Goal: Transaction & Acquisition: Purchase product/service

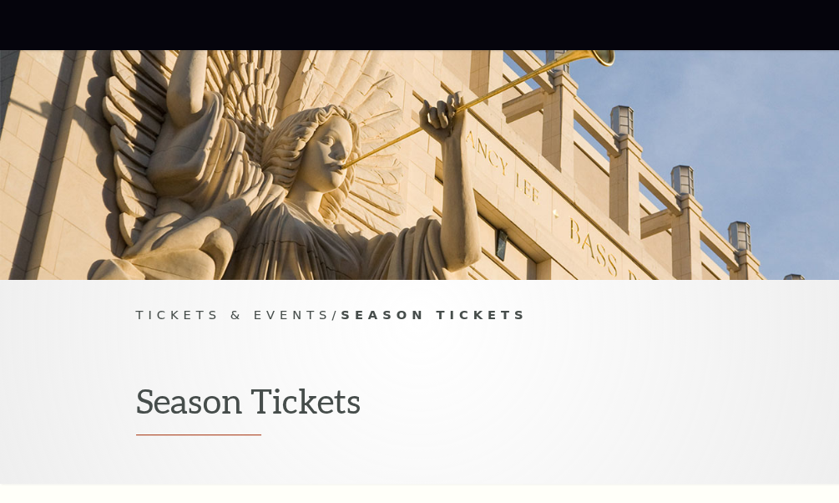
scroll to position [250, 0]
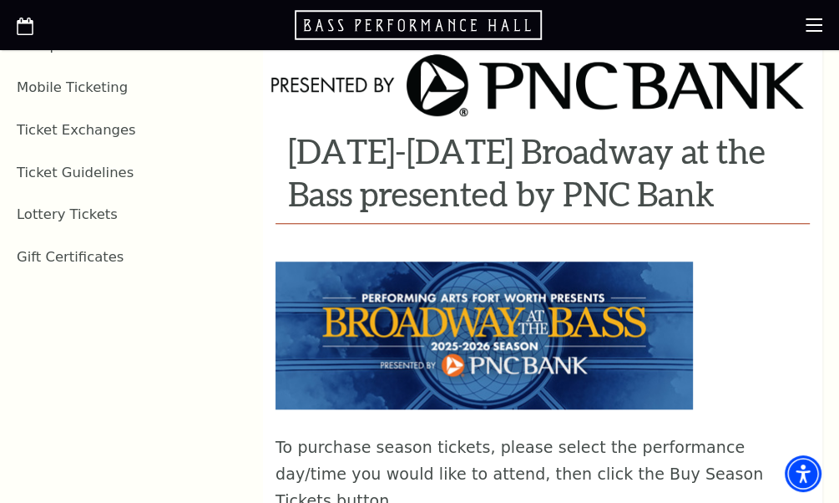
scroll to position [1252, 0]
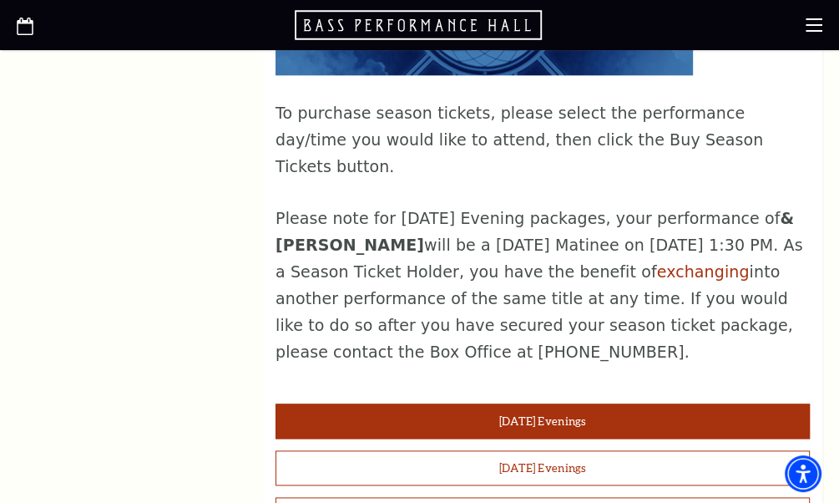
click at [544, 403] on button "Tuesday Evenings" at bounding box center [543, 420] width 534 height 35
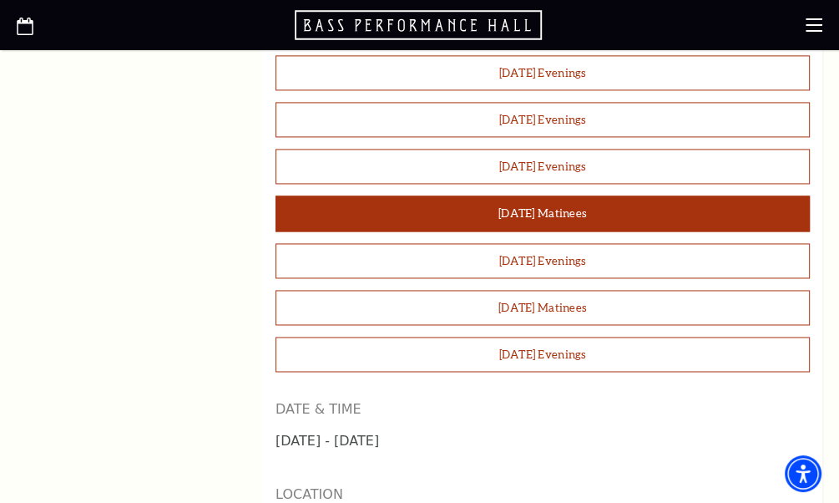
scroll to position [1419, 0]
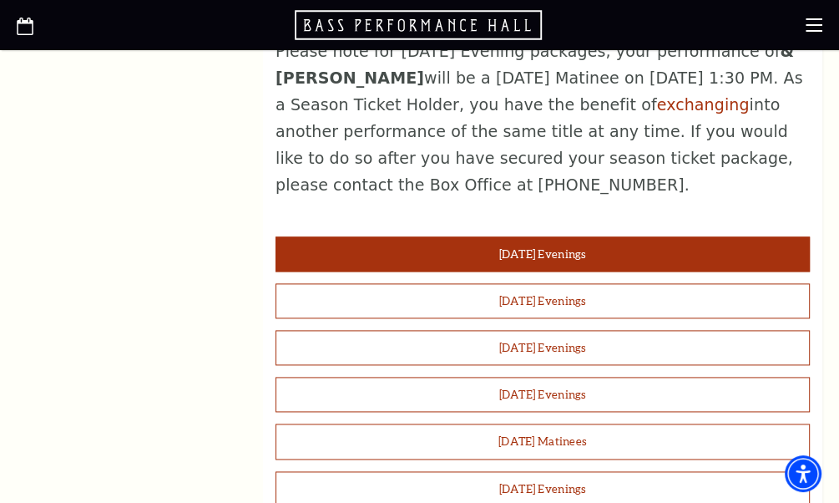
click at [526, 236] on button "Tuesday Evenings" at bounding box center [543, 253] width 534 height 35
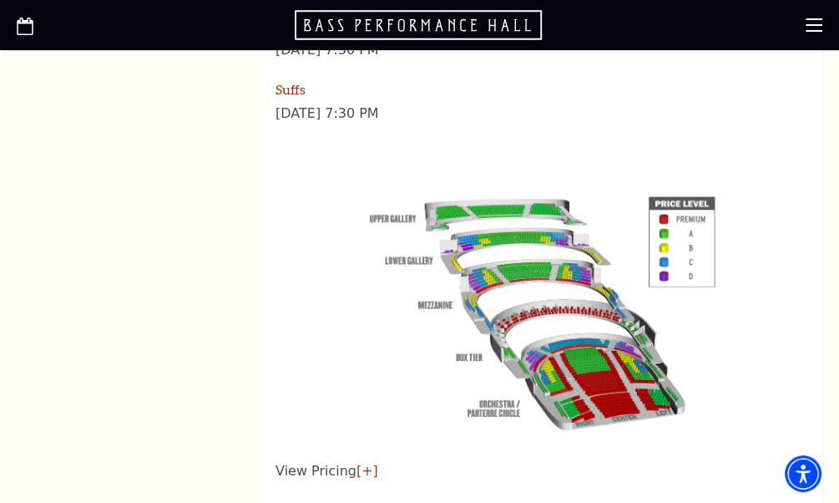
scroll to position [2755, 0]
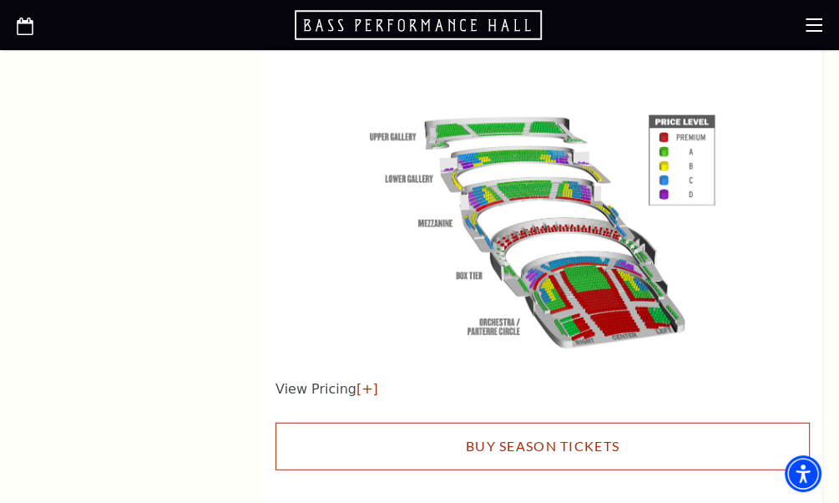
click at [537, 422] on link "Buy Season Tickets" at bounding box center [543, 445] width 534 height 47
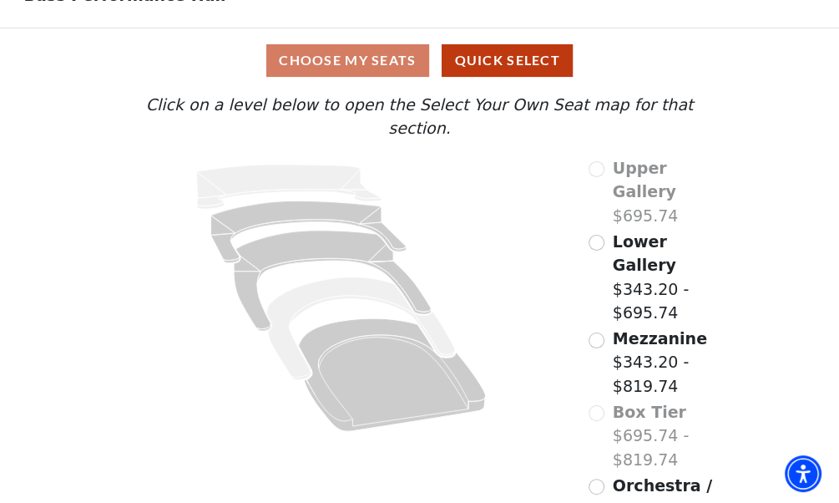
scroll to position [111, 0]
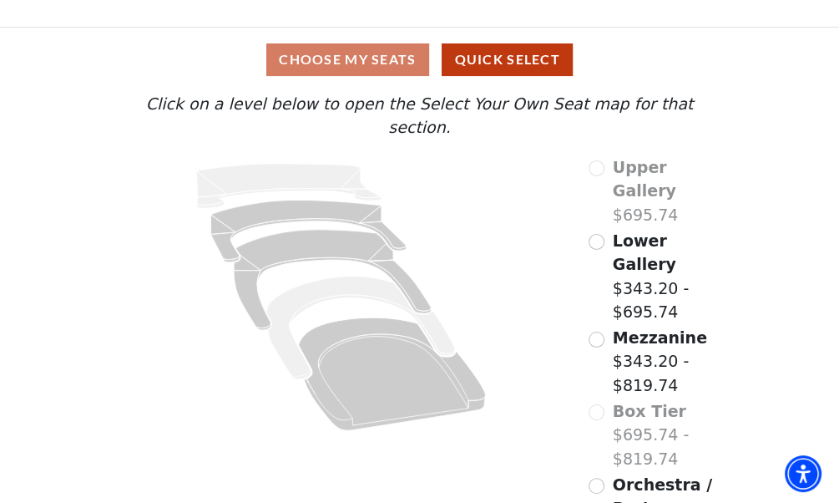
click at [588, 416] on div "Upper Gallery $695.74 Lower Gallery $343.20 - $695.74 Mezzanine $343.20 - $819.…" at bounding box center [655, 374] width 157 height 438
click at [593, 478] on input "Orchestra / Parterre Circle$343.20 - $819.74\a" at bounding box center [597, 486] width 16 height 16
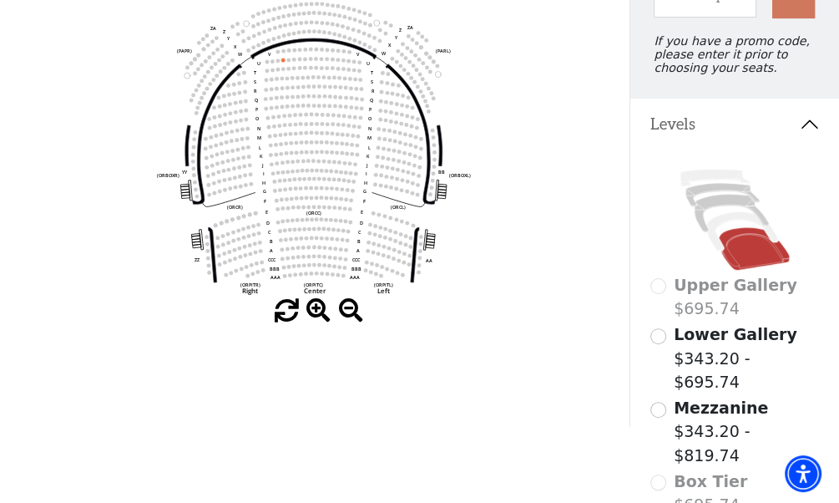
scroll to position [302, 0]
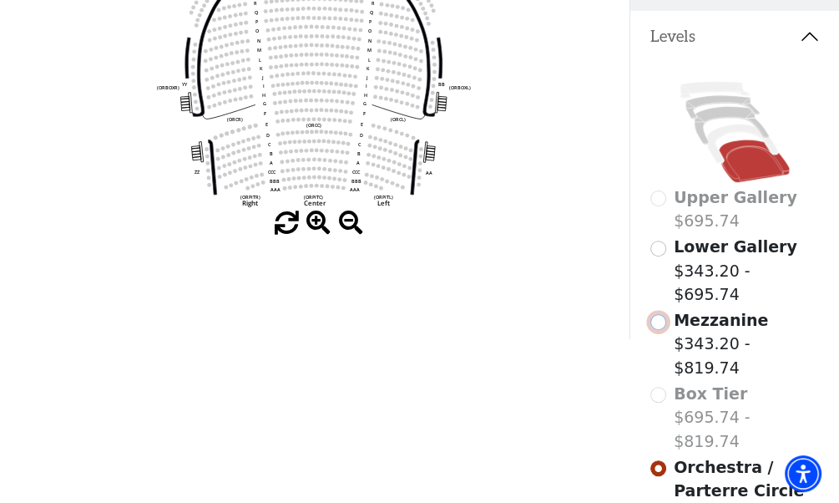
click at [653, 314] on input "Mezzanine$343.20 - $819.74\a" at bounding box center [658, 322] width 16 height 16
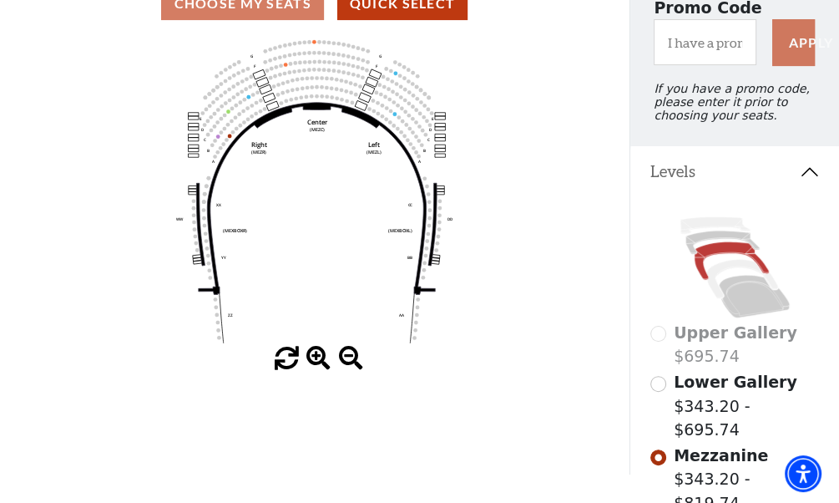
scroll to position [244, 0]
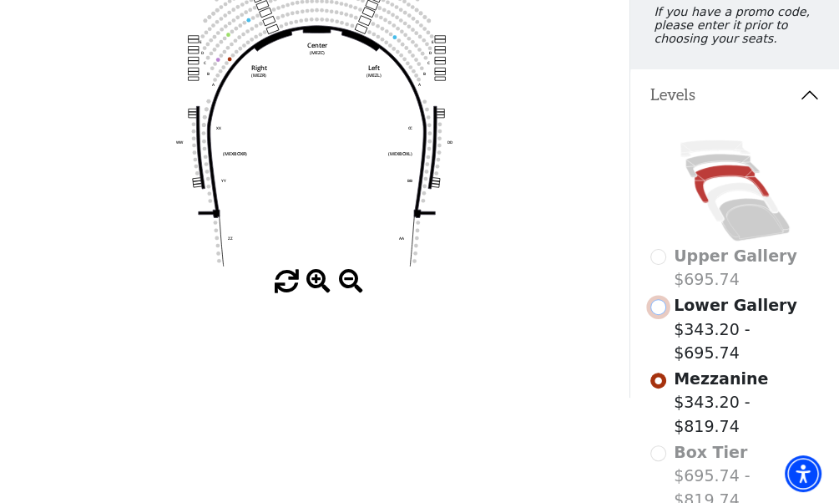
click at [655, 315] on input "Lower Gallery$343.20 - $695.74\a" at bounding box center [658, 307] width 16 height 16
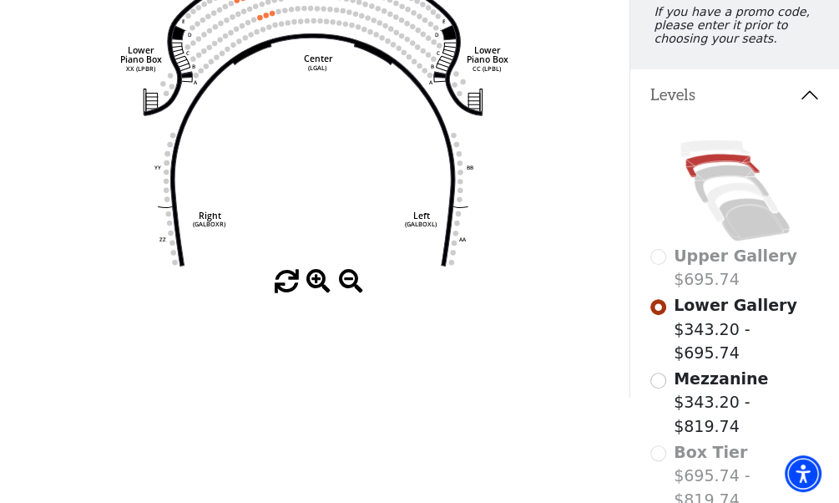
click at [656, 269] on div "Upper Gallery $695.74" at bounding box center [734, 268] width 169 height 48
click at [655, 372] on input "Mezzanine$343.20 - $819.74\a" at bounding box center [658, 380] width 16 height 16
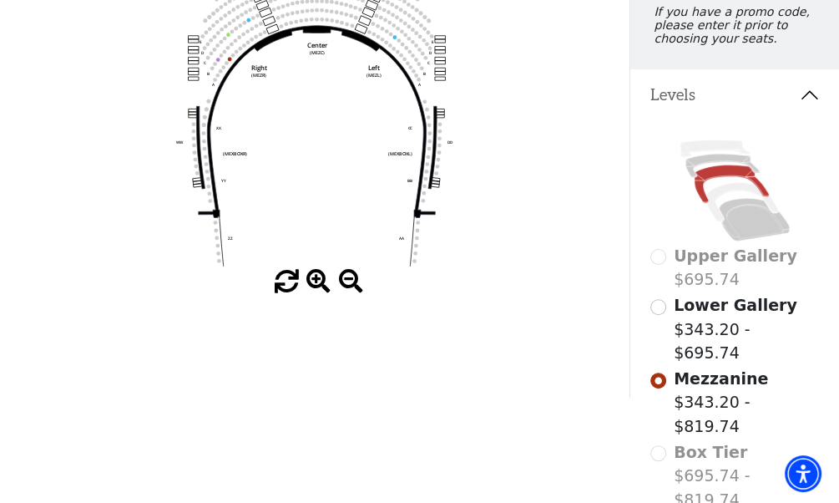
scroll to position [327, 0]
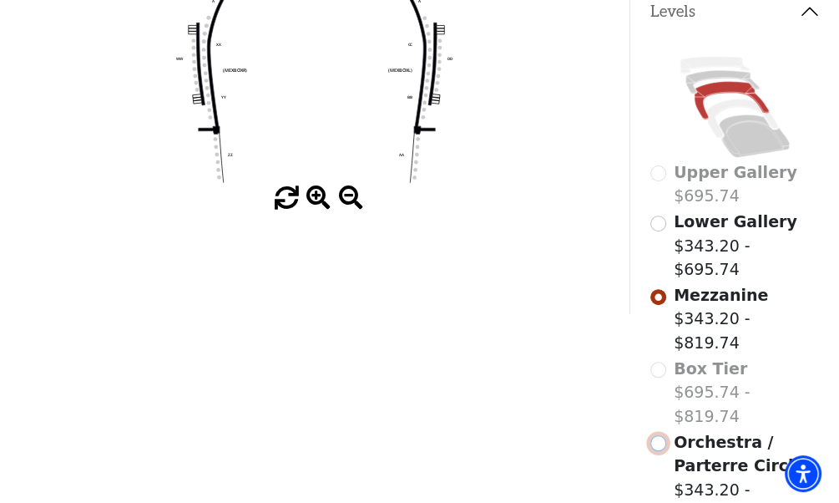
click at [656, 435] on input "Orchestra / Parterre Circle$343.20 - $819.74\a" at bounding box center [658, 443] width 16 height 16
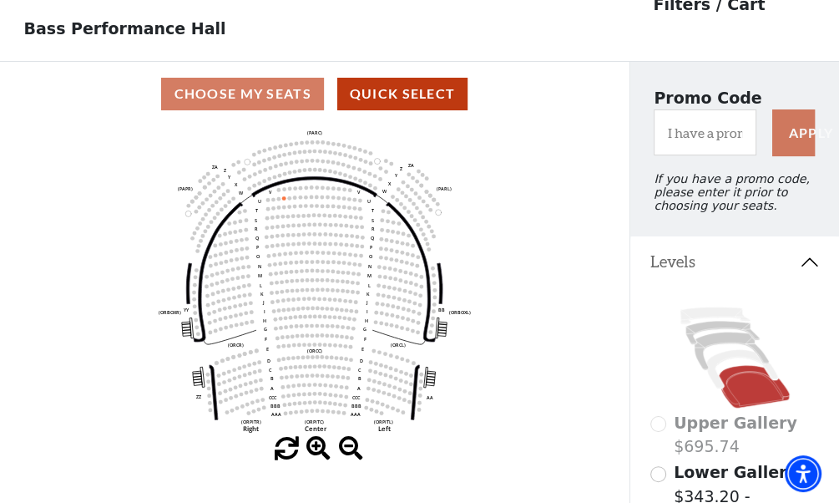
scroll to position [0, 0]
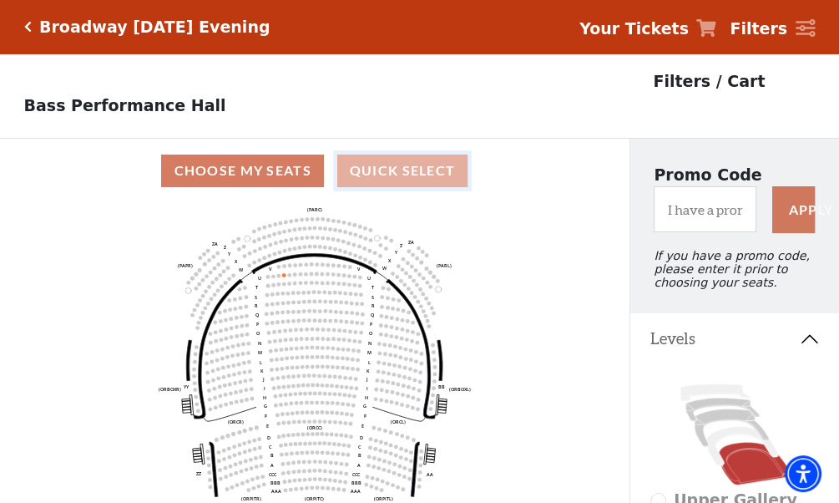
click at [422, 178] on button "Quick Select" at bounding box center [402, 170] width 131 height 33
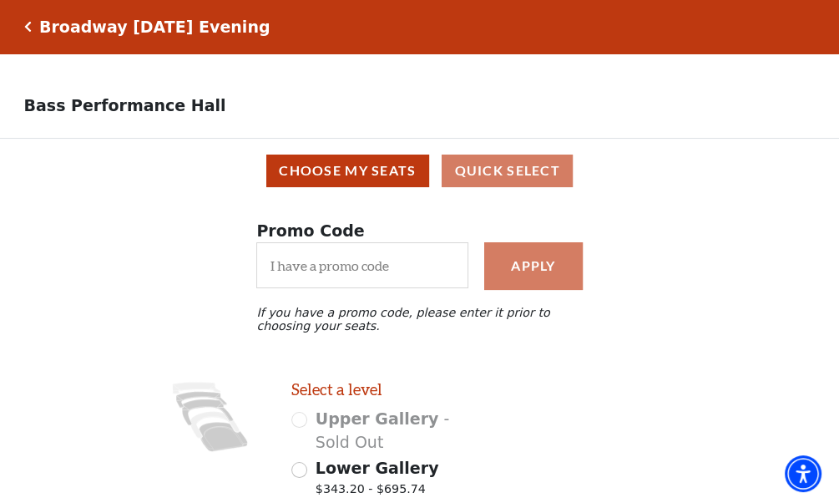
scroll to position [250, 0]
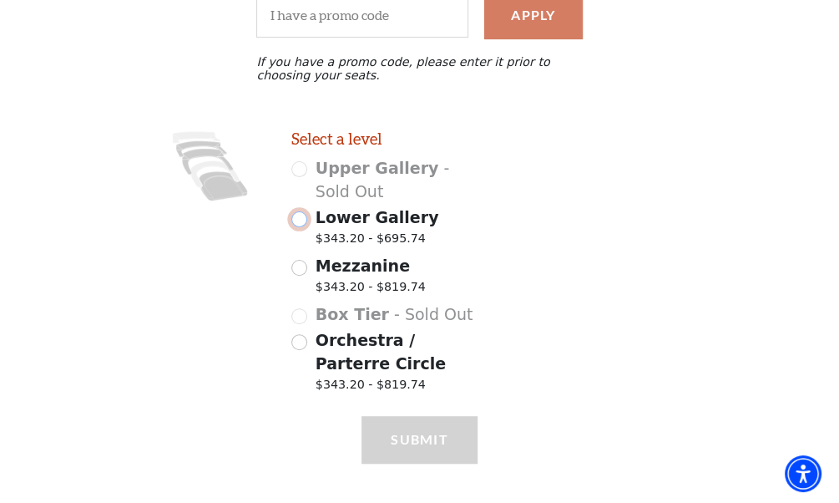
click at [295, 225] on input "Lower Gallery $343.20 - $695.74" at bounding box center [299, 219] width 16 height 16
radio input "true"
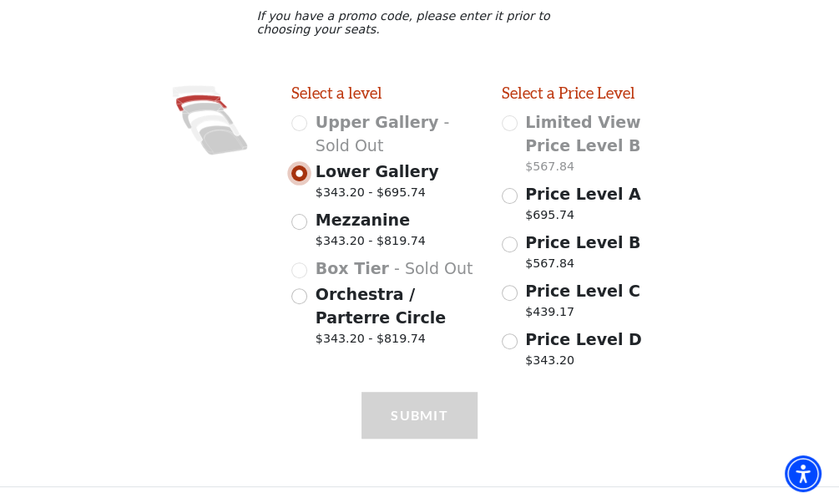
scroll to position [305, 0]
click at [301, 296] on input "Orchestra / Parterre Circle $343.20 - $819.74" at bounding box center [299, 296] width 16 height 16
radio input "true"
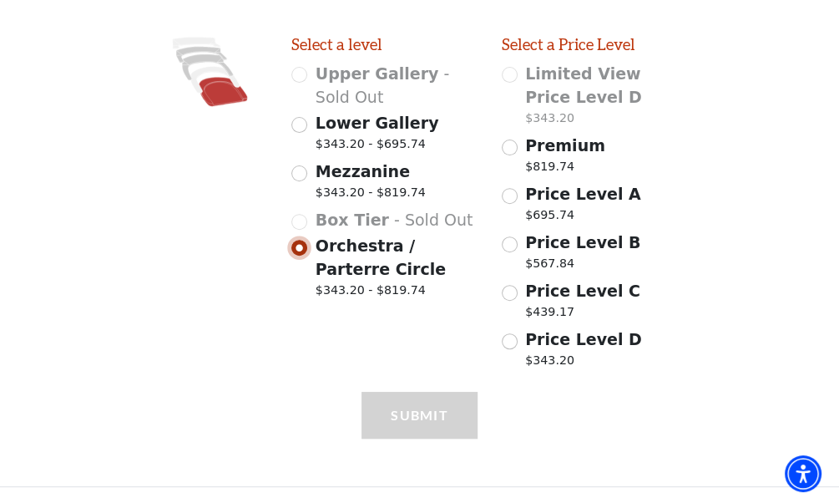
scroll to position [353, 0]
click at [514, 149] on input "Premium $819.74" at bounding box center [510, 147] width 16 height 16
radio input "true"
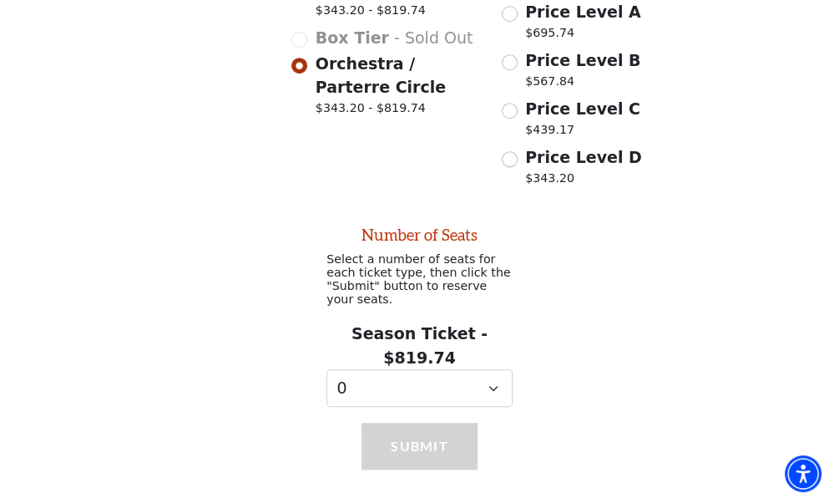
scroll to position [534, 0]
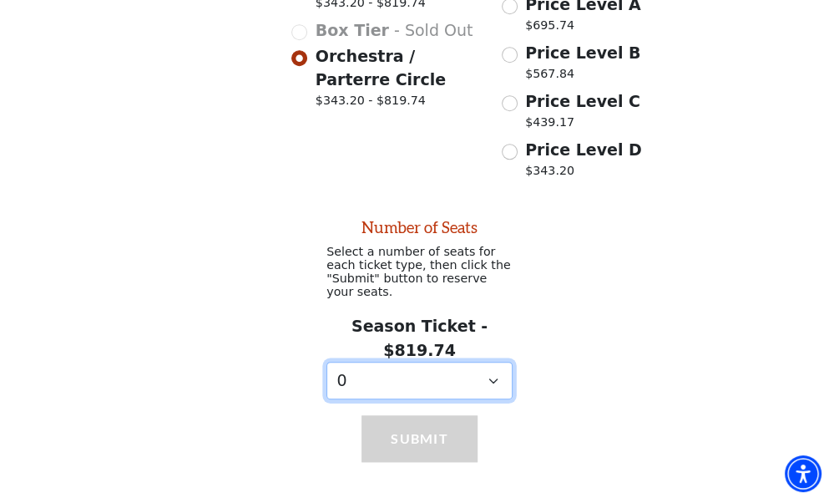
click at [495, 362] on select "0 1 2 3 4 5 6 7 8 9" at bounding box center [419, 381] width 186 height 38
select select "1"
click at [326, 362] on select "0 1 2 3 4 5 6 7 8 9" at bounding box center [419, 381] width 186 height 38
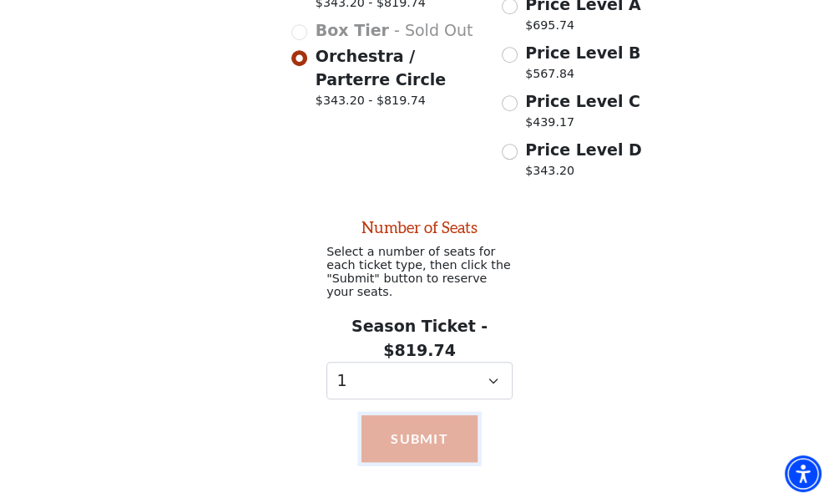
click at [421, 415] on button "Submit" at bounding box center [420, 438] width 116 height 47
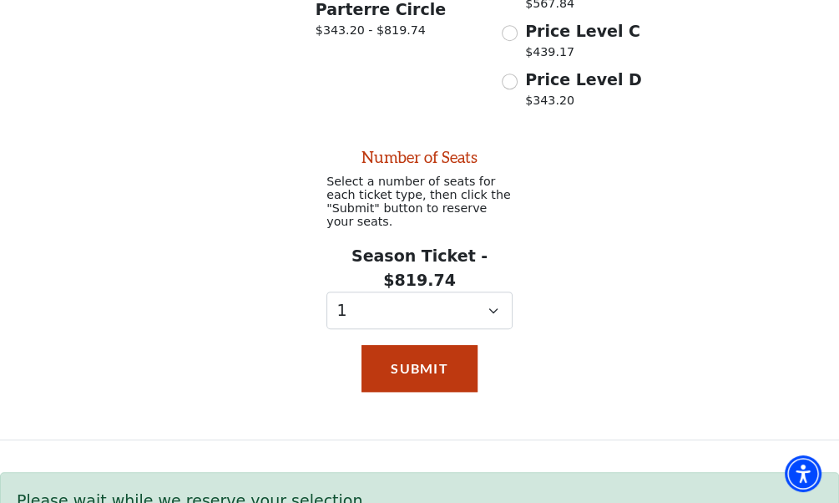
scroll to position [624, 0]
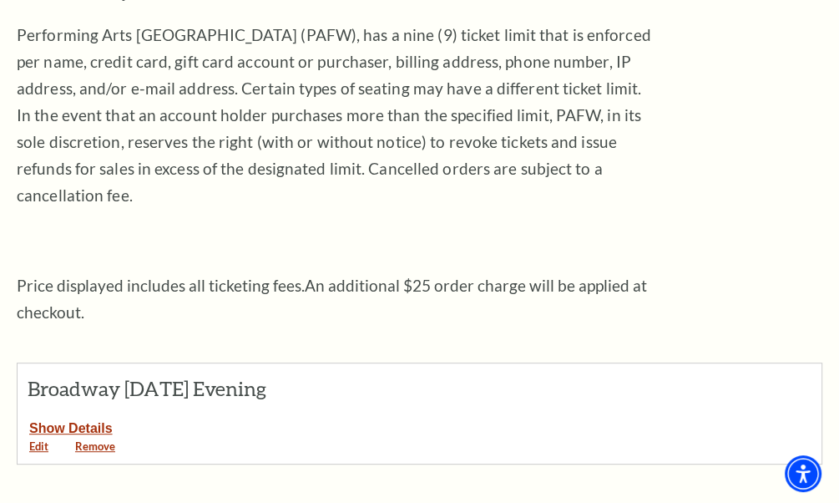
scroll to position [501, 0]
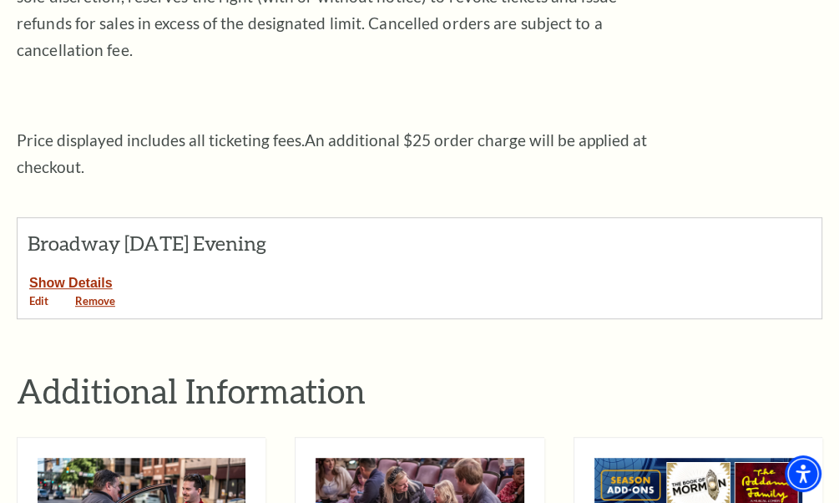
click at [38, 296] on link "Edit" at bounding box center [39, 307] width 43 height 23
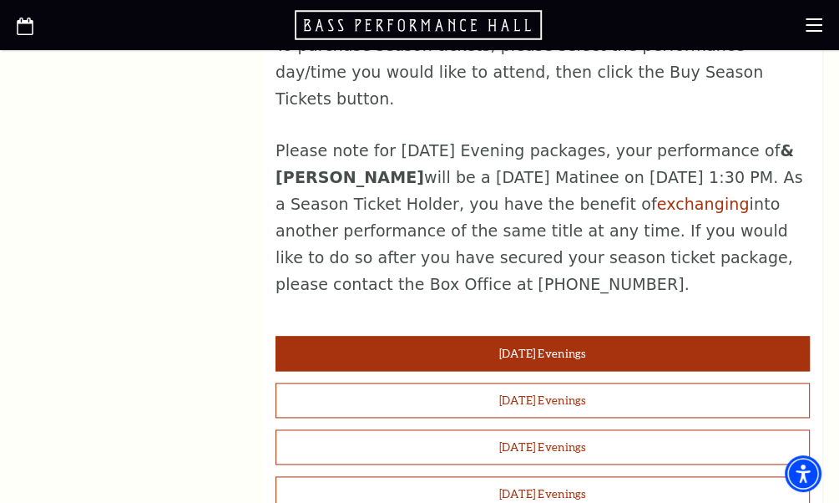
scroll to position [1503, 0]
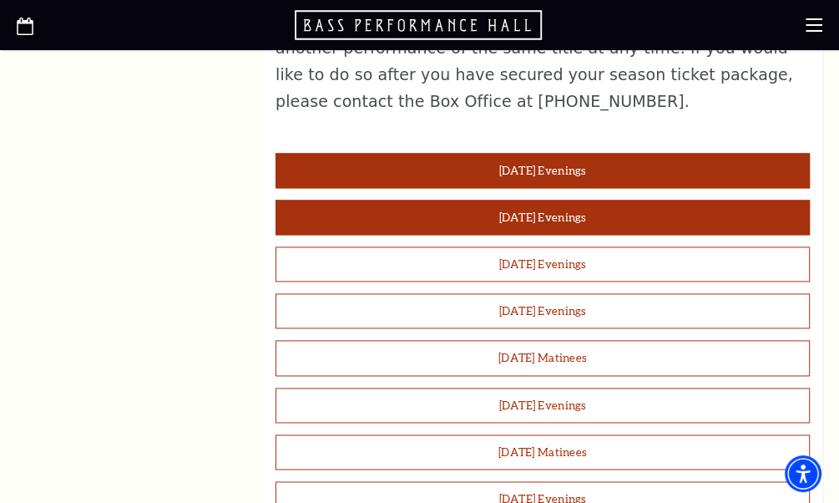
click at [454, 200] on button "[DATE] Evenings" at bounding box center [543, 217] width 534 height 35
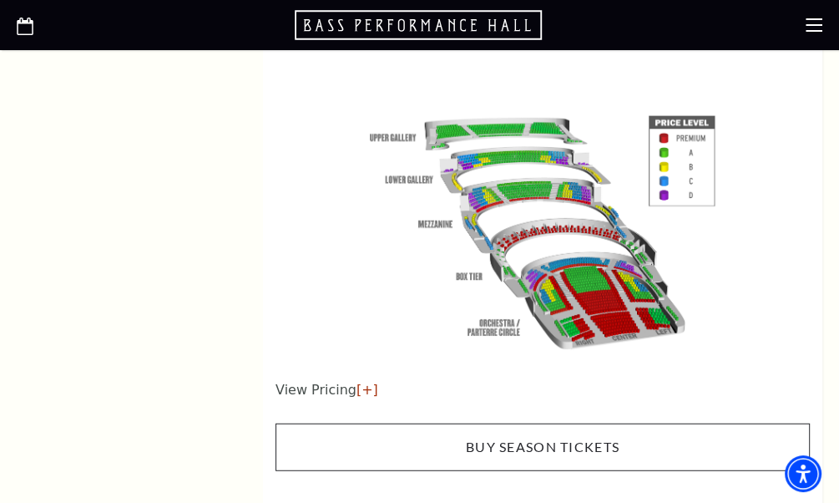
scroll to position [2839, 0]
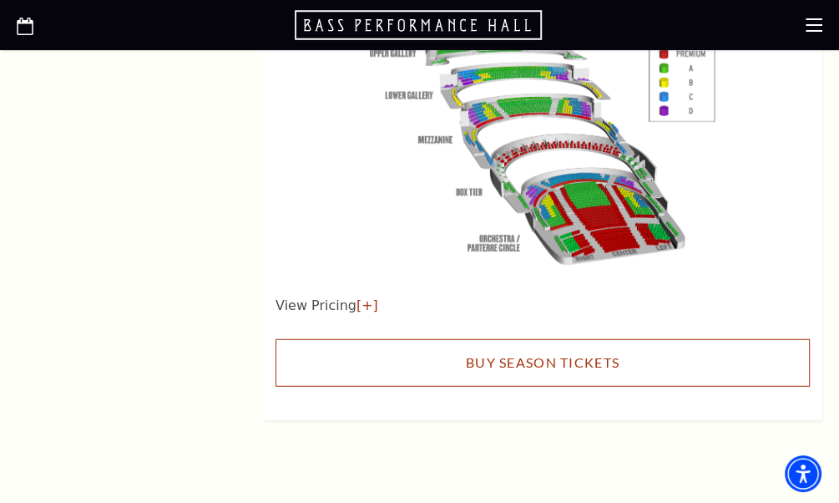
click at [472, 339] on link "Buy Season Tickets" at bounding box center [543, 362] width 534 height 47
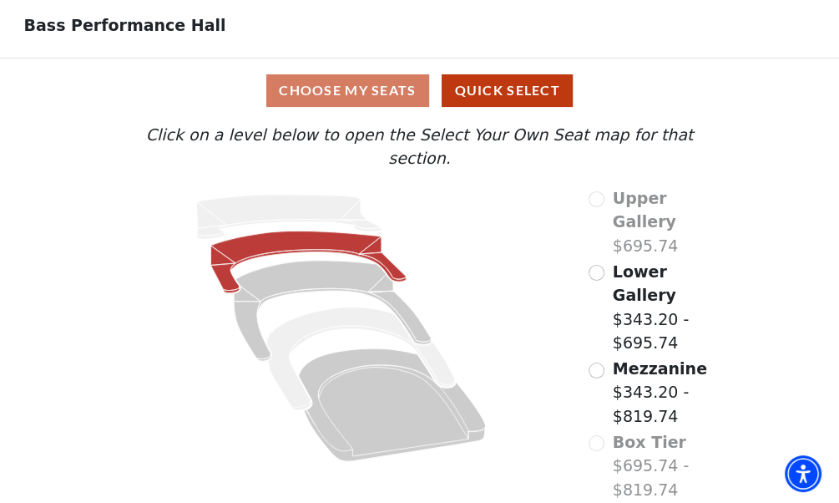
scroll to position [111, 0]
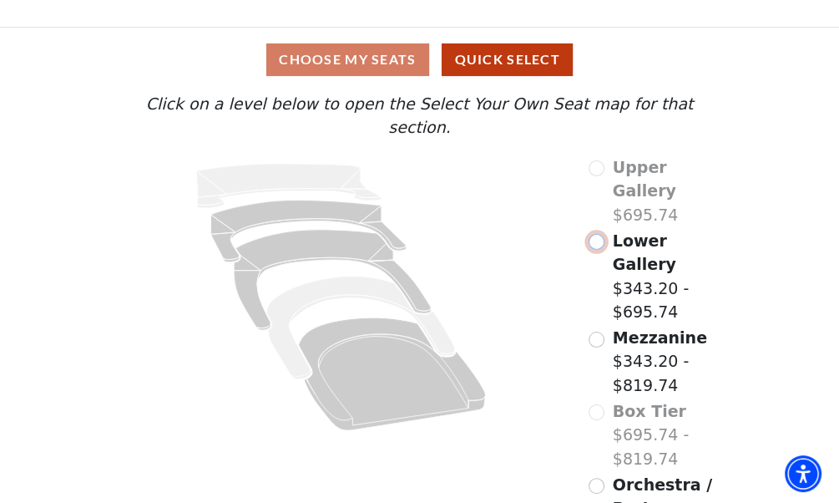
click at [596, 234] on input "Lower Gallery$343.20 - $695.74\a" at bounding box center [597, 242] width 16 height 16
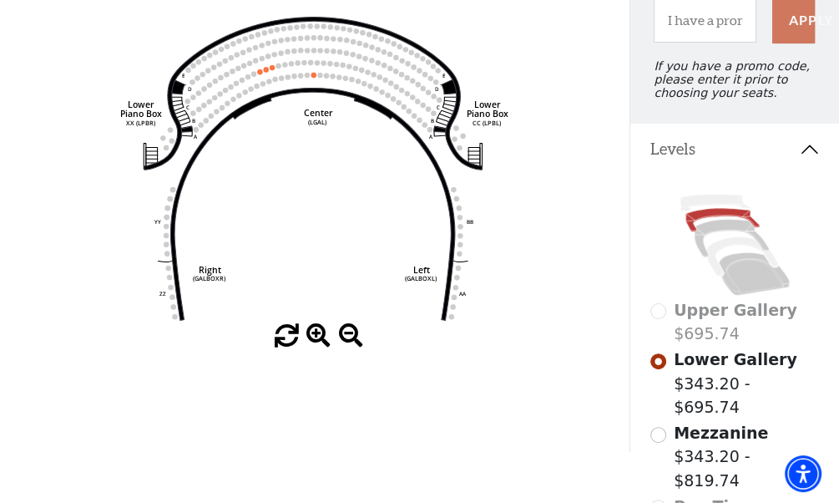
scroll to position [327, 0]
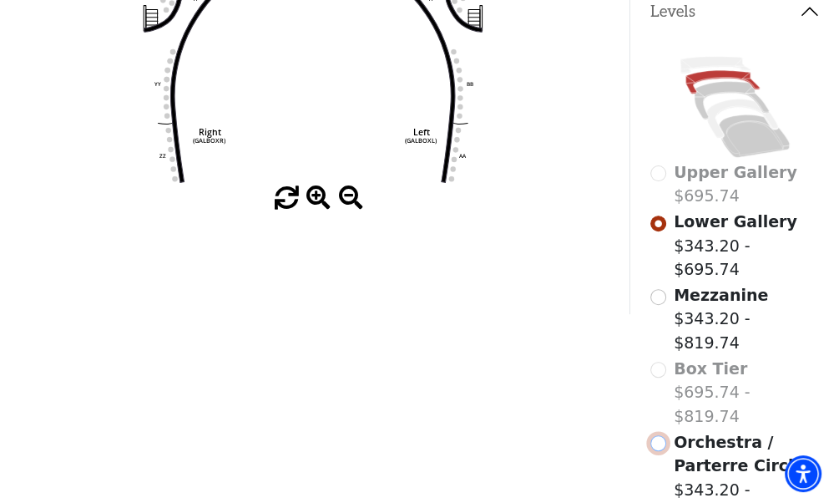
click at [657, 435] on input "Orchestra / Parterre Circle$343.20 - $819.74\a" at bounding box center [658, 443] width 16 height 16
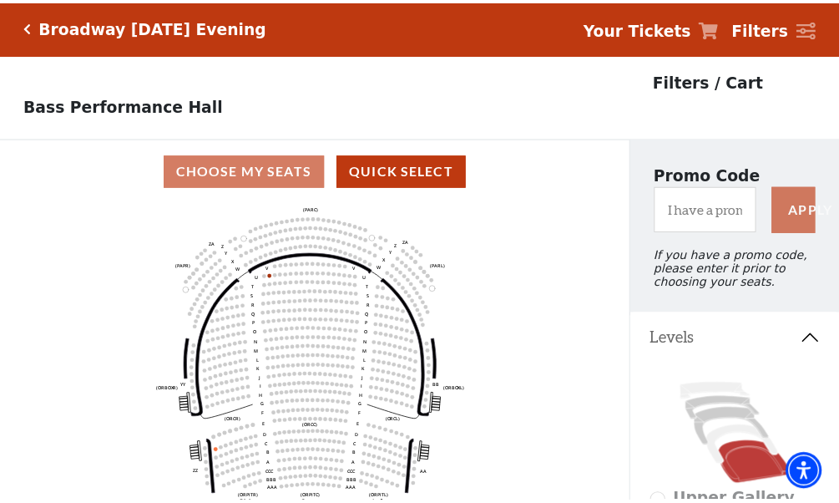
scroll to position [77, 0]
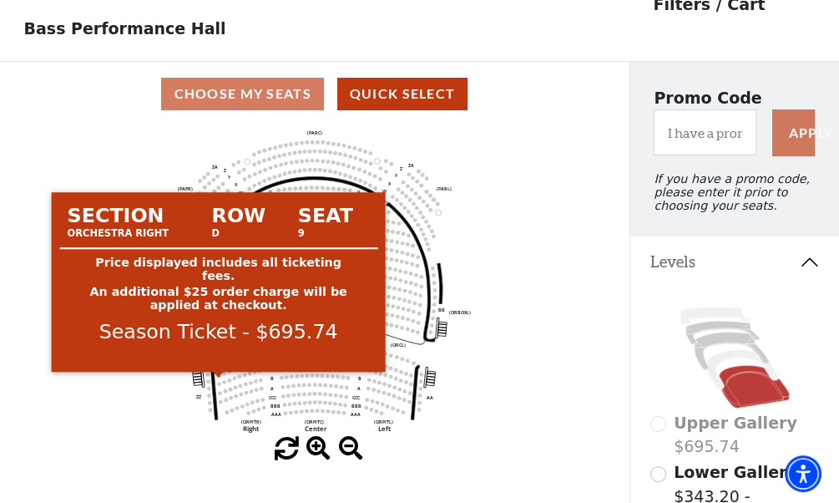
click at [217, 377] on circle at bounding box center [218, 375] width 4 height 4
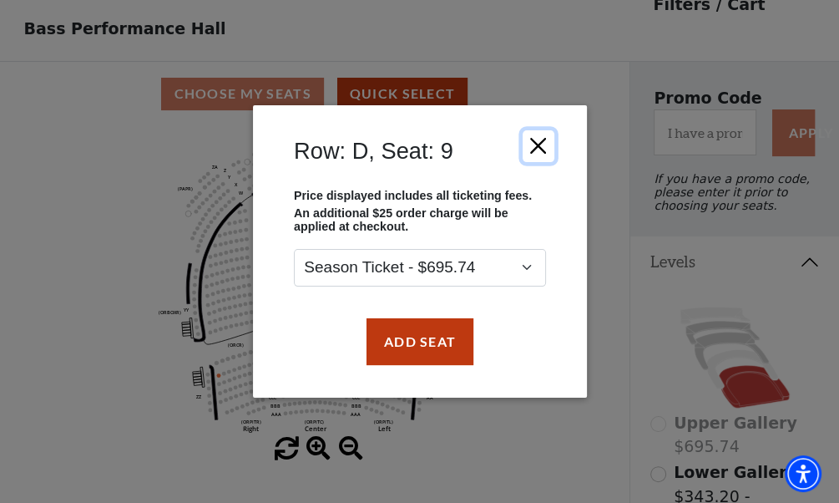
click at [537, 138] on button "Close" at bounding box center [538, 145] width 32 height 32
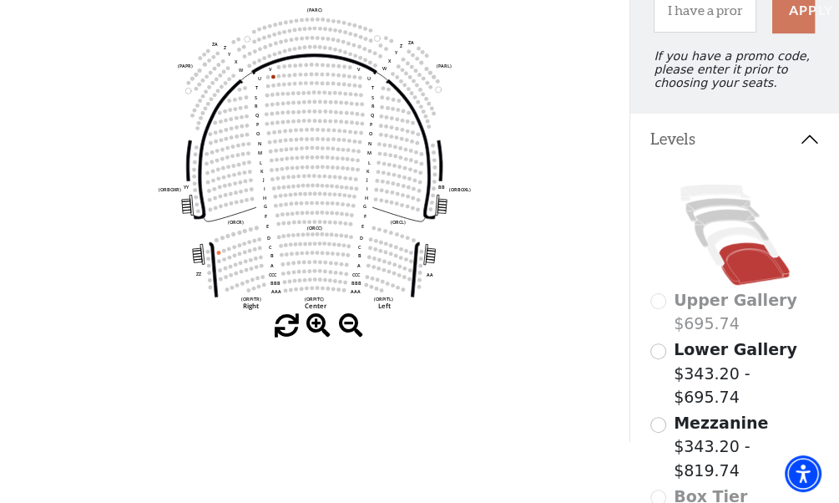
scroll to position [0, 0]
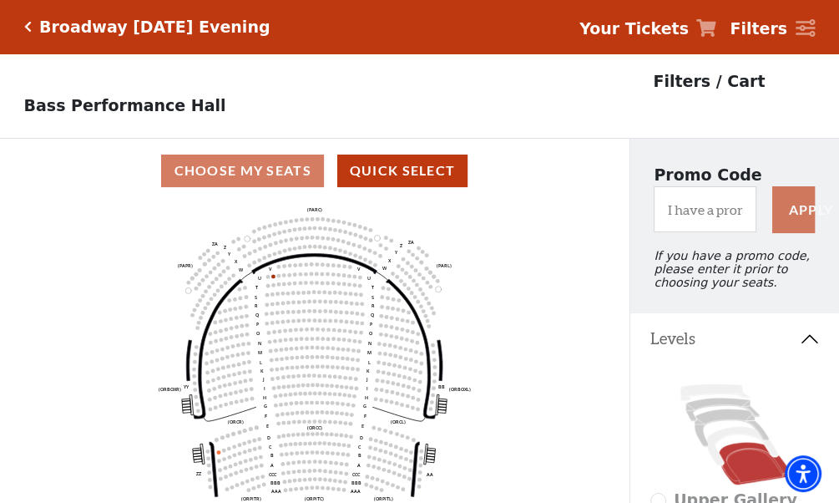
click at [27, 24] on icon "Click here to go back to filters" at bounding box center [28, 27] width 8 height 12
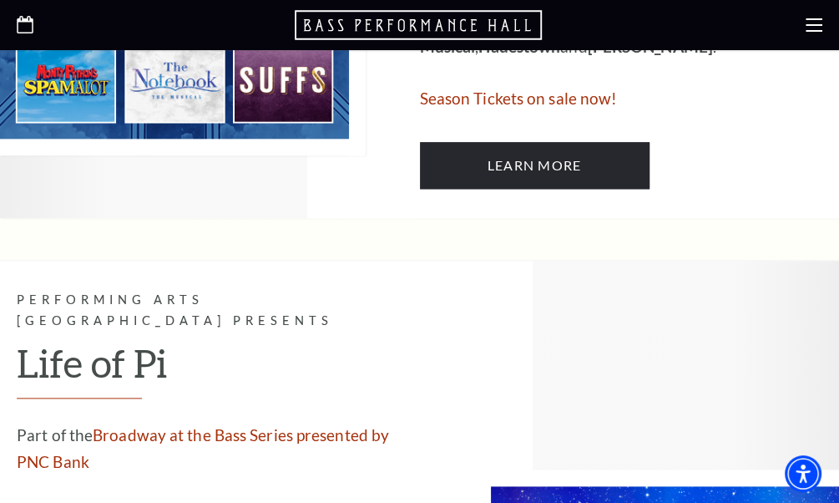
scroll to position [1085, 0]
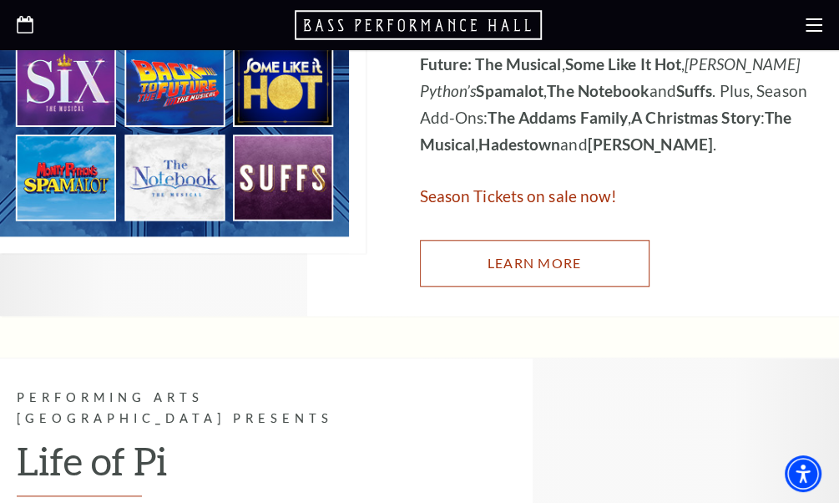
click at [541, 267] on link "Learn More" at bounding box center [535, 263] width 230 height 47
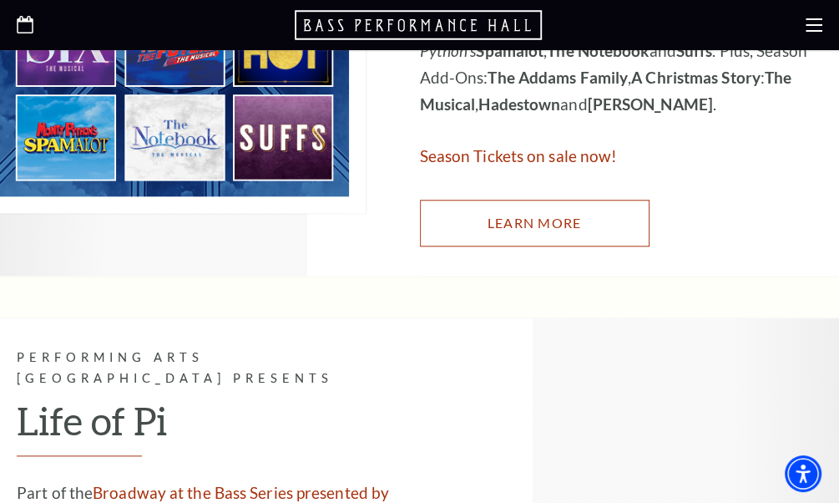
scroll to position [1002, 0]
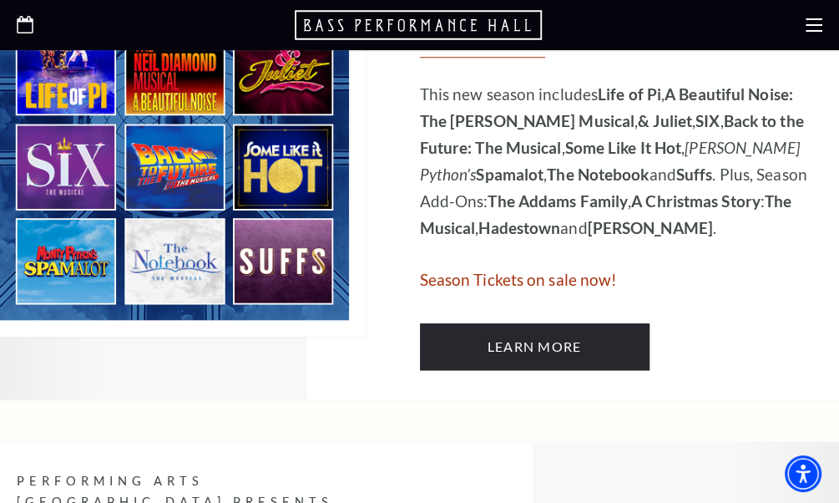
click at [495, 281] on span "Season Tickets on sale now!" at bounding box center [519, 279] width 198 height 19
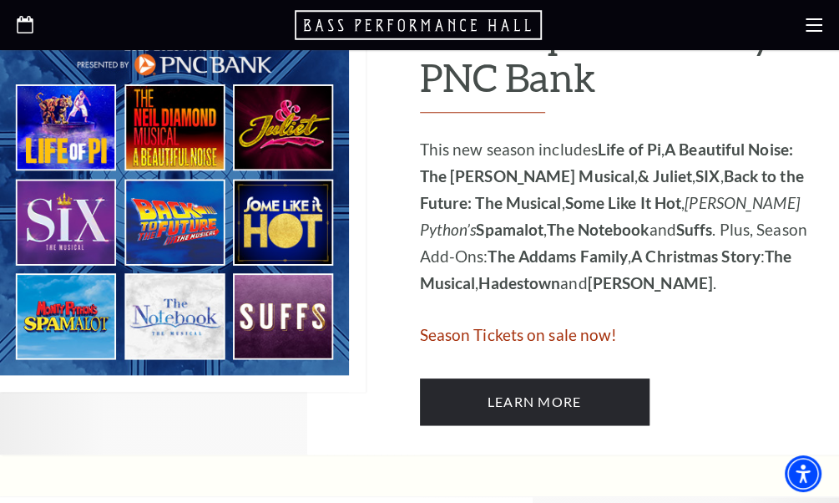
scroll to position [918, 0]
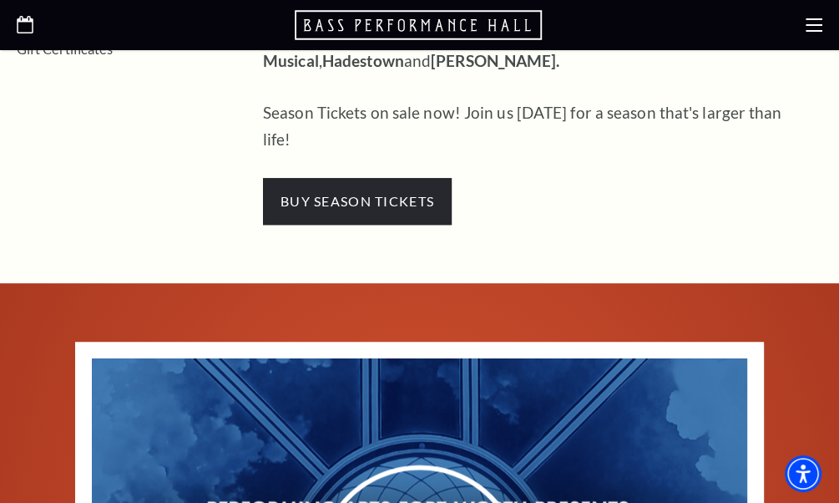
scroll to position [584, 0]
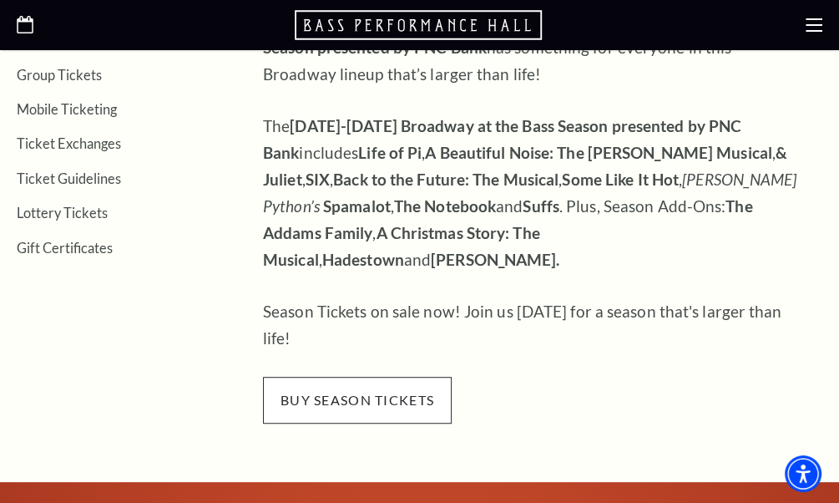
click at [394, 377] on span "buy season tickets" at bounding box center [357, 400] width 189 height 47
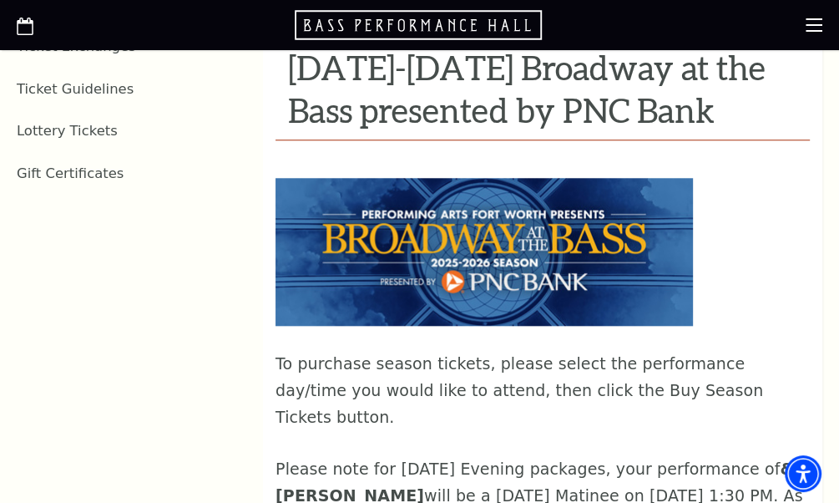
scroll to position [1419, 0]
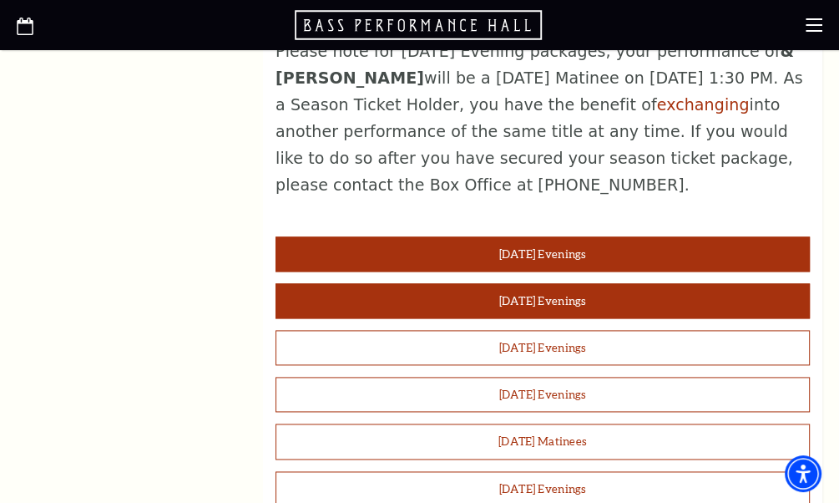
click at [534, 283] on button "[DATE] Evenings" at bounding box center [543, 300] width 534 height 35
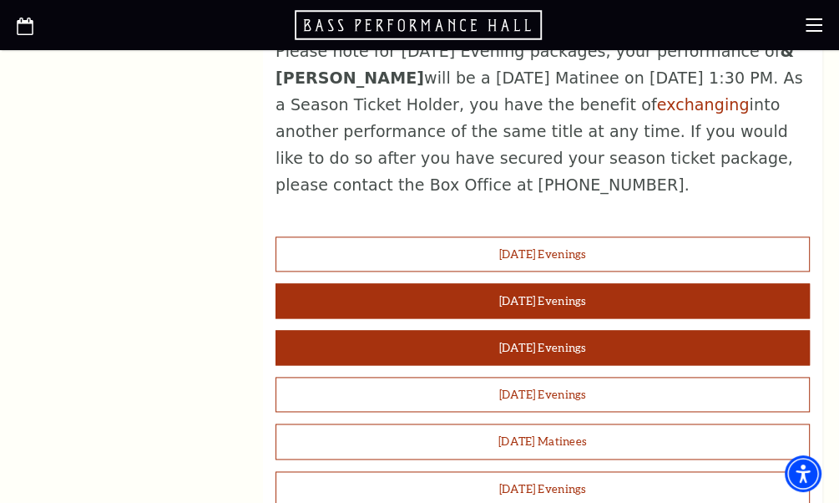
click at [528, 330] on button "[DATE] Evenings" at bounding box center [543, 347] width 534 height 35
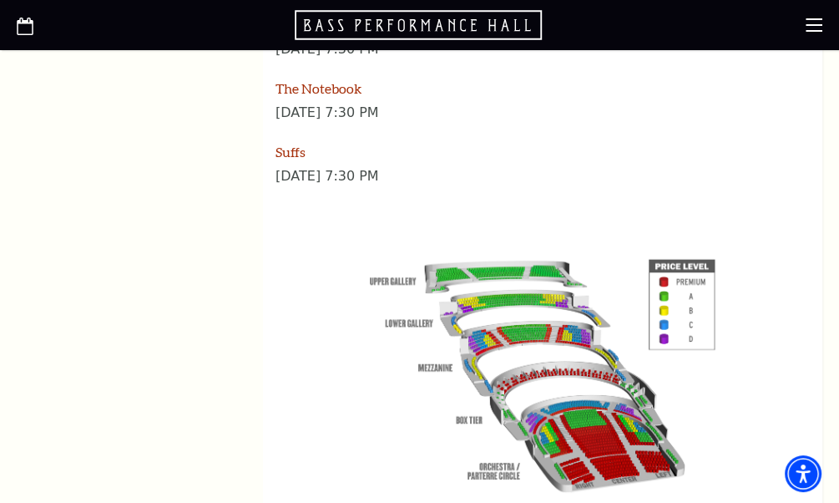
scroll to position [2839, 0]
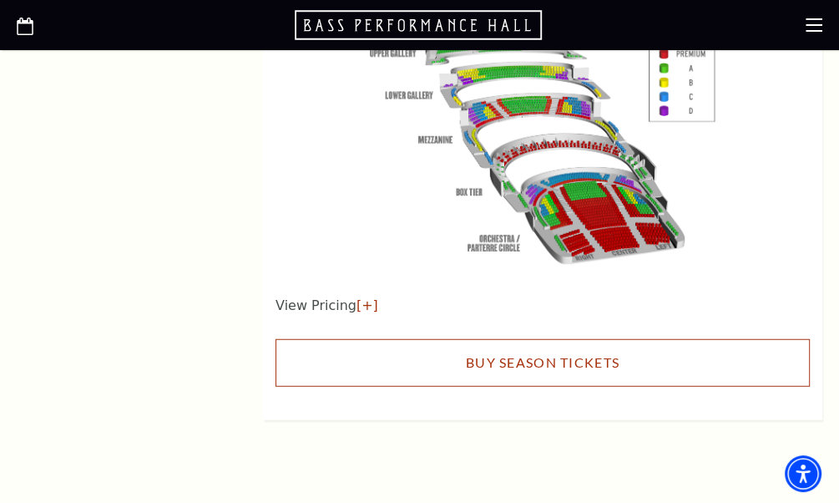
click at [532, 339] on link "Buy Season Tickets" at bounding box center [543, 362] width 534 height 47
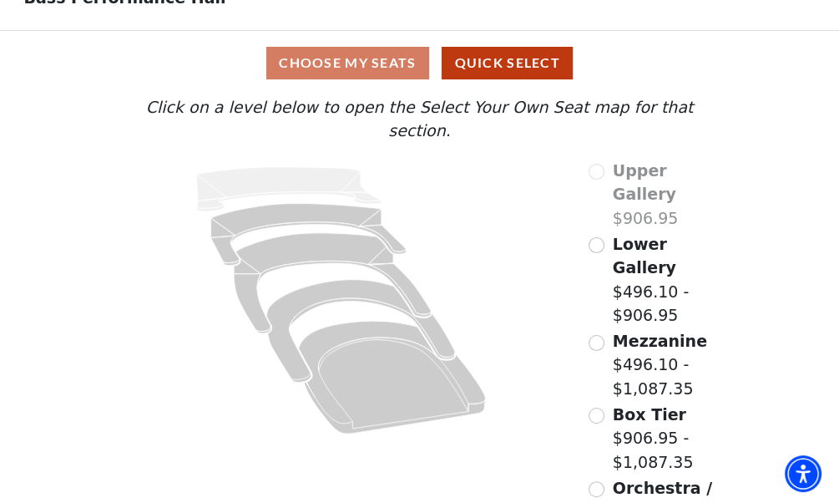
scroll to position [111, 0]
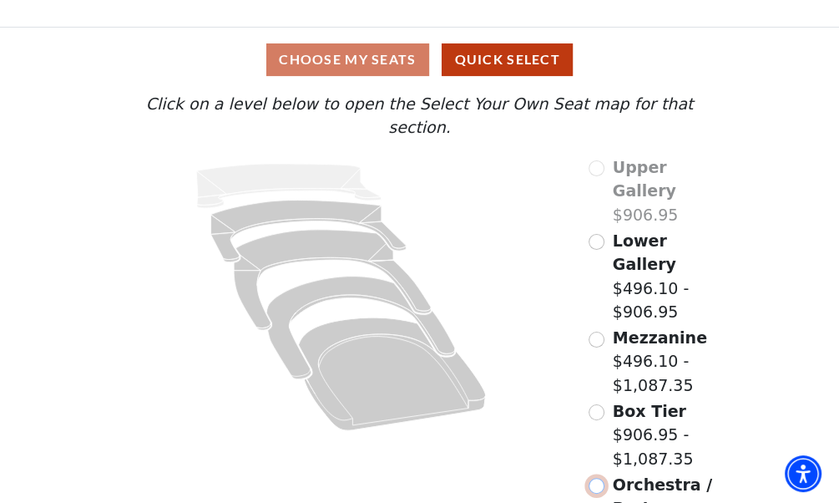
click at [599, 478] on input "Orchestra / Parterre Circle$496.10 - $1,087.35\a" at bounding box center [597, 486] width 16 height 16
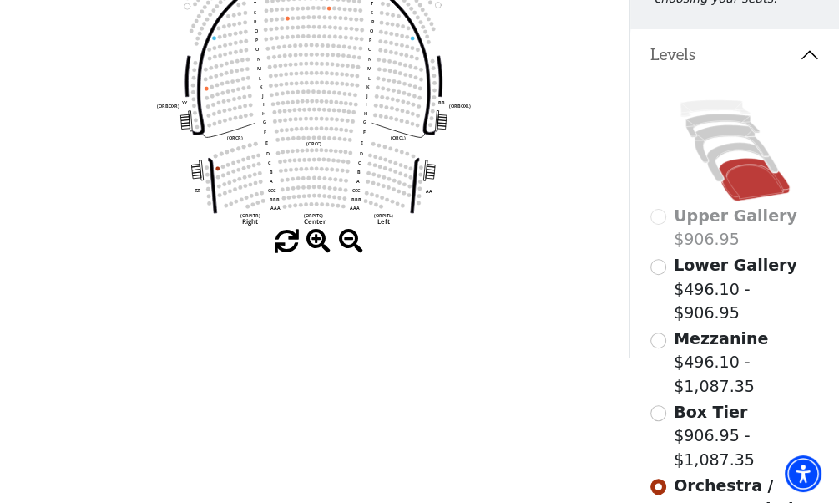
scroll to position [244, 0]
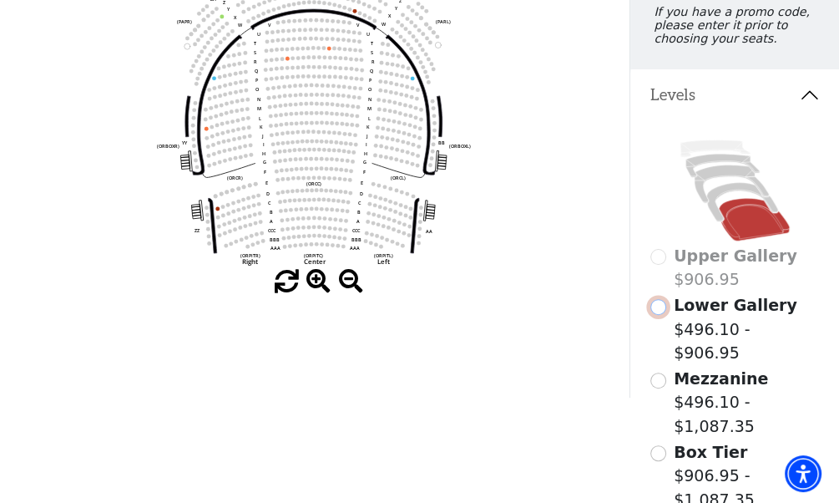
click at [662, 315] on input "Lower Gallery$496.10 - $906.95\a" at bounding box center [658, 307] width 16 height 16
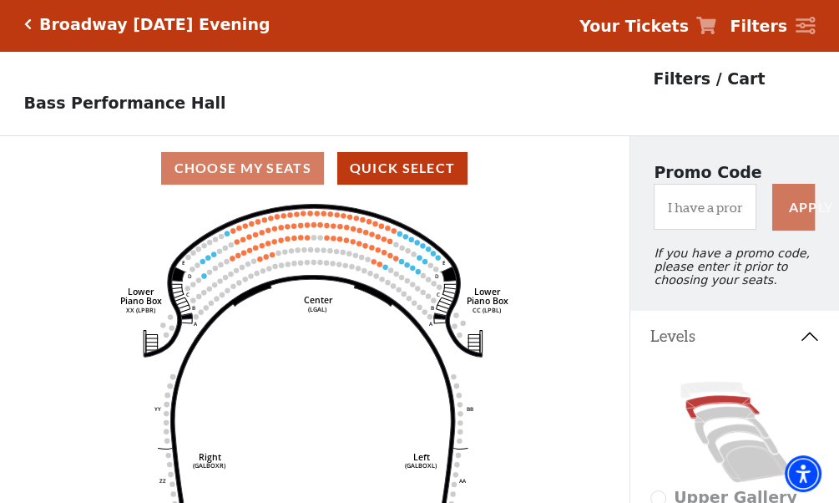
scroll to position [0, 0]
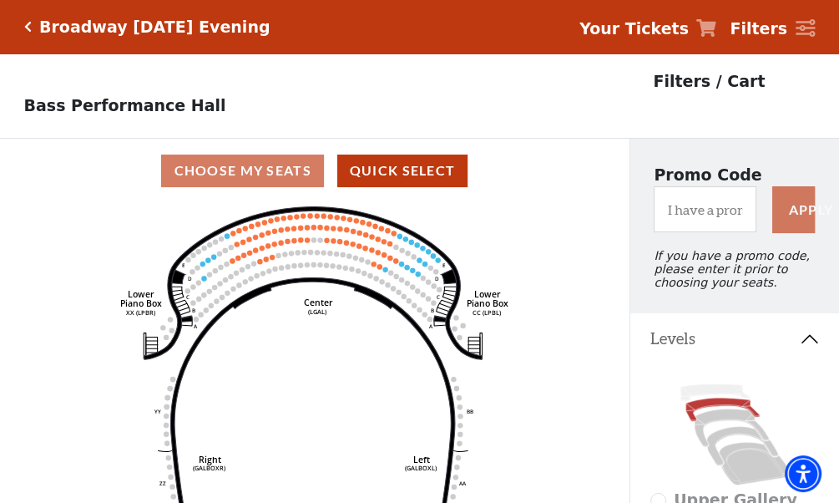
click at [27, 23] on icon "Click here to go back to filters" at bounding box center [28, 27] width 8 height 12
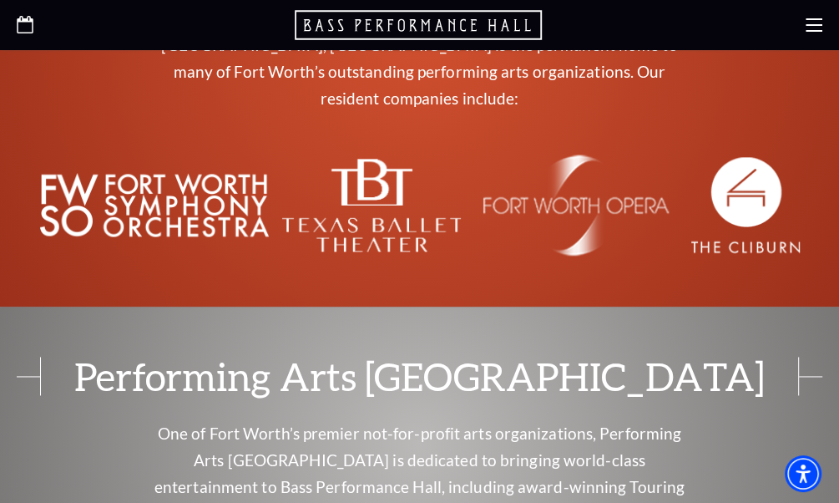
scroll to position [5761, 0]
